Goal: Task Accomplishment & Management: Complete application form

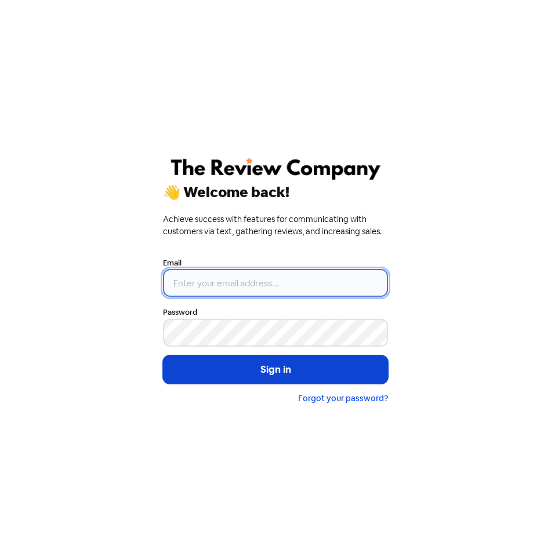
type input "[EMAIL_ADDRESS][DOMAIN_NAME]"
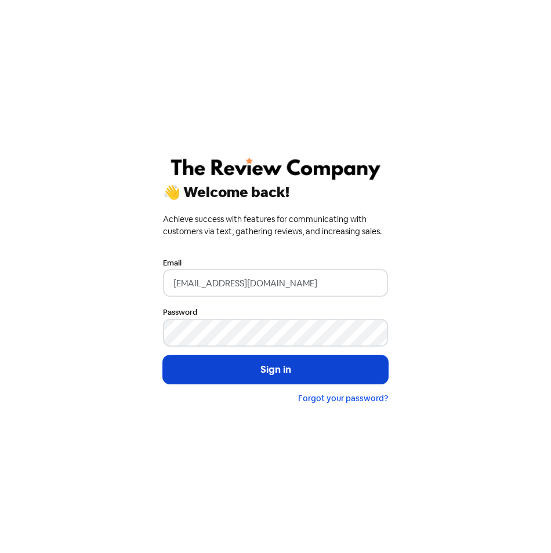
click at [302, 365] on button "Sign in" at bounding box center [275, 370] width 225 height 29
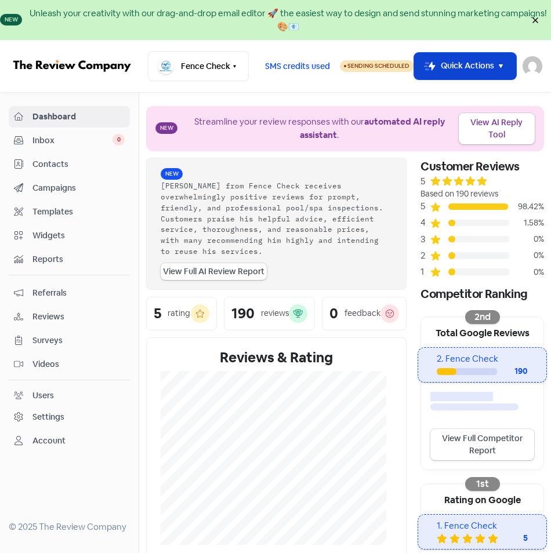
click at [496, 63] on icon "button" at bounding box center [500, 66] width 13 height 13
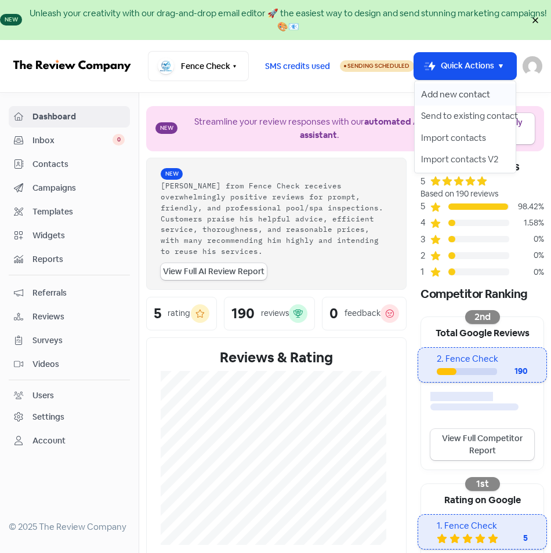
click at [472, 90] on button "Add new contact" at bounding box center [465, 95] width 101 height 22
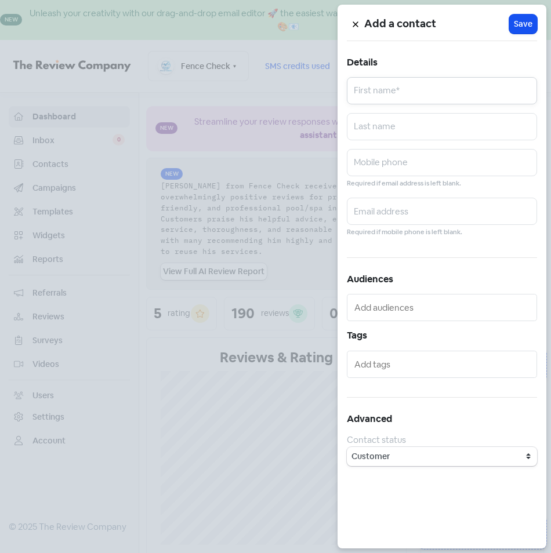
click at [365, 96] on input "text" at bounding box center [442, 90] width 190 height 27
type input "Amanda"
type input "MURPHY"
type input "Amanda"
click at [356, 165] on input "text" at bounding box center [442, 162] width 190 height 27
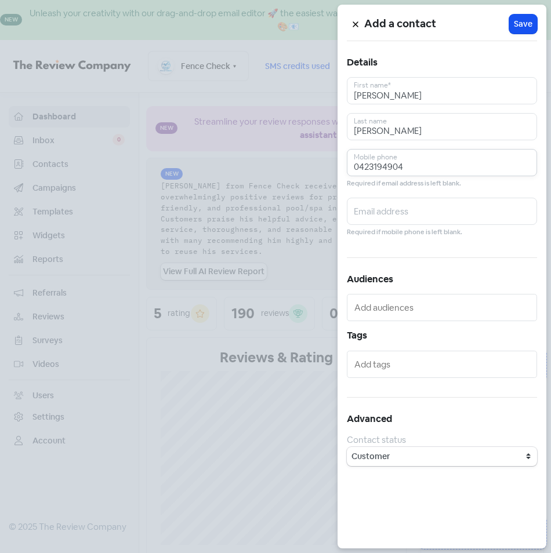
type input "0423194904"
type input "ajmurphy@live.com.au"
click at [534, 29] on button "Icon For Loading Save" at bounding box center [523, 23] width 28 height 19
